Goal: Task Accomplishment & Management: Manage account settings

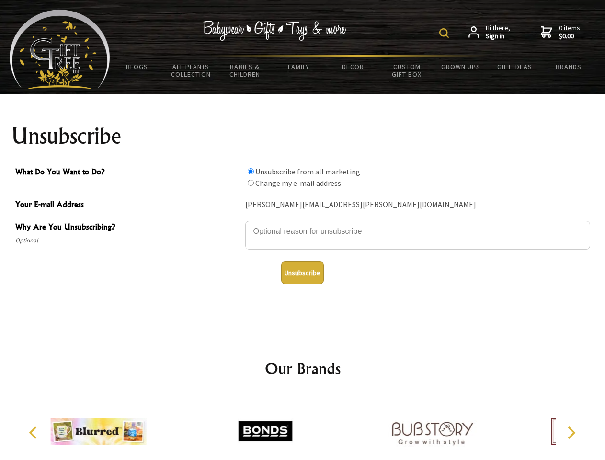
click at [446, 33] on img at bounding box center [445, 33] width 10 height 10
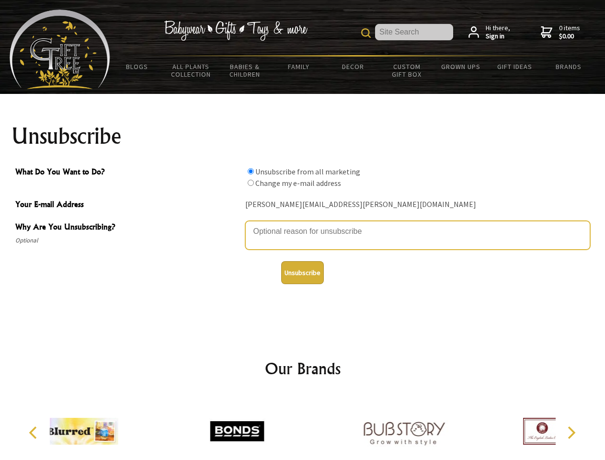
click at [303, 224] on textarea "Why Are You Unsubscribing?" at bounding box center [417, 235] width 345 height 29
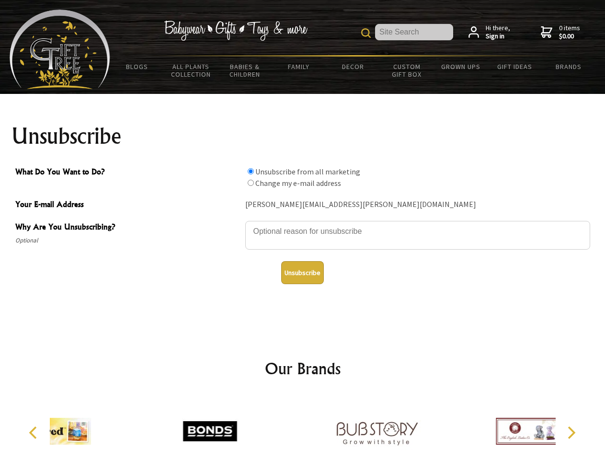
click at [251, 171] on input "What Do You Want to Do?" at bounding box center [251, 171] width 6 height 6
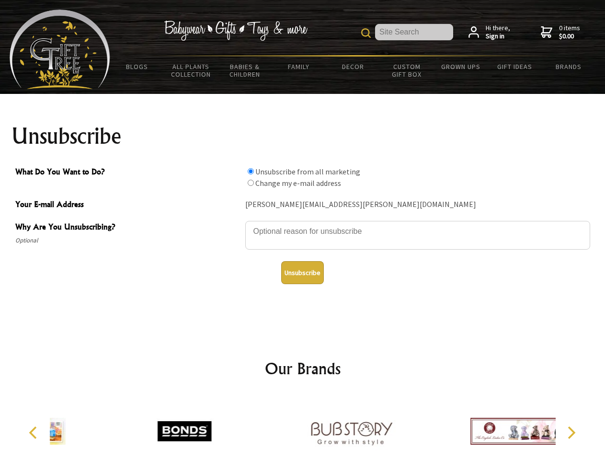
click at [251, 183] on input "What Do You Want to Do?" at bounding box center [251, 183] width 6 height 6
radio input "true"
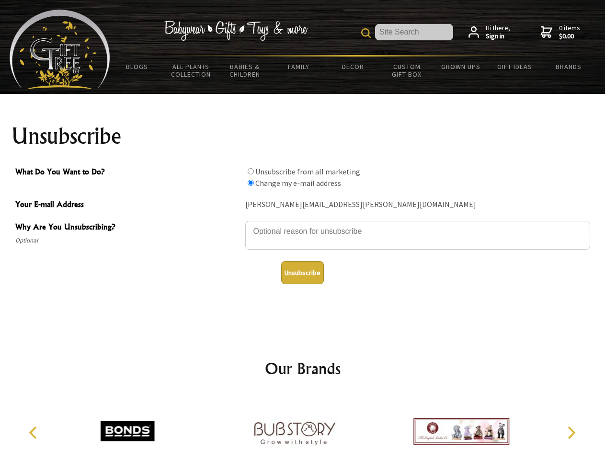
click at [302, 273] on button "Unsubscribe" at bounding box center [302, 272] width 43 height 23
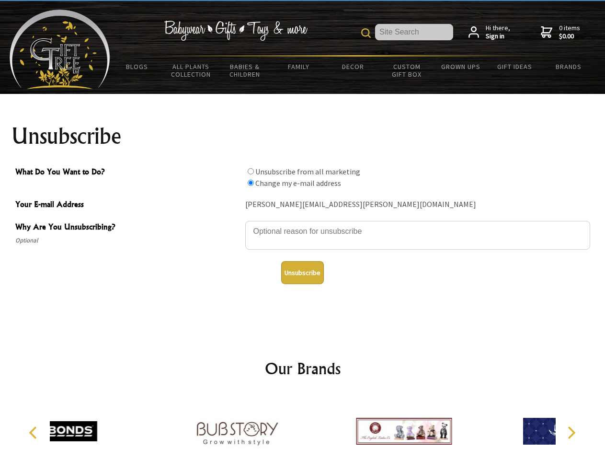
click at [35, 433] on icon "Previous" at bounding box center [34, 433] width 12 height 12
click at [571, 433] on icon "Next" at bounding box center [571, 433] width 12 height 12
